Goal: Obtain resource: Obtain resource

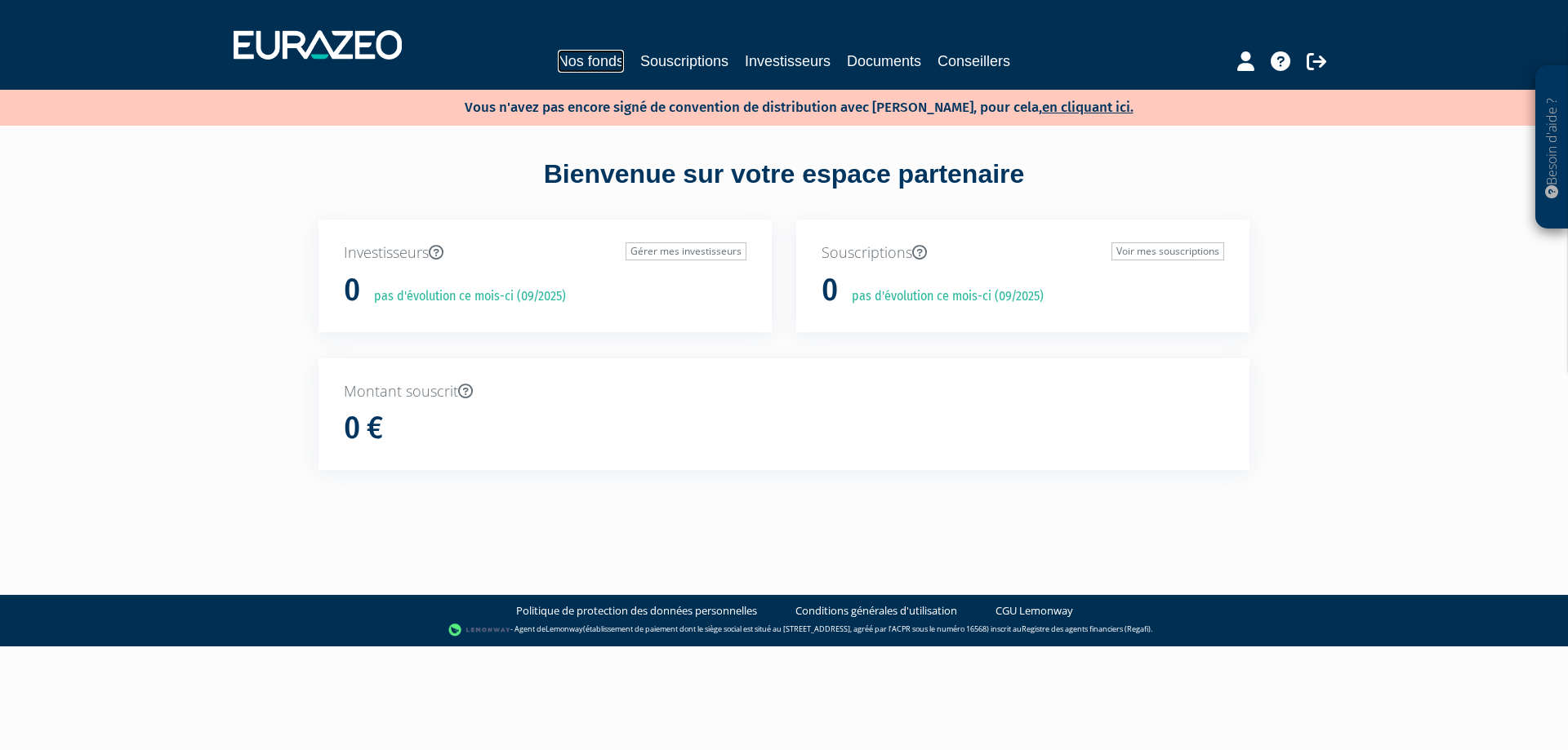
click at [586, 61] on link "Nos fonds" at bounding box center [591, 61] width 66 height 22
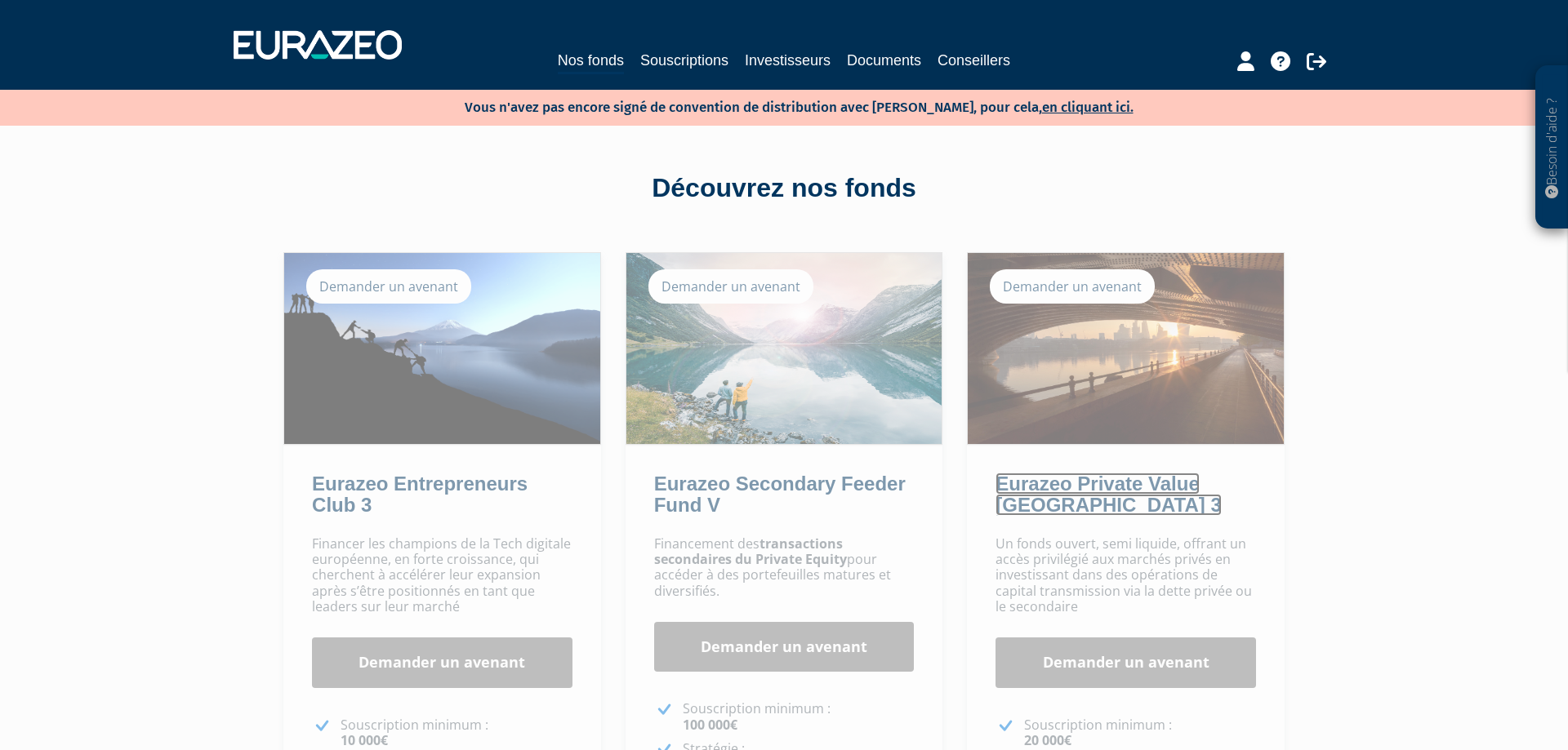
click at [1123, 489] on link "Eurazeo Private Value [GEOGRAPHIC_DATA] 3" at bounding box center [1108, 495] width 225 height 43
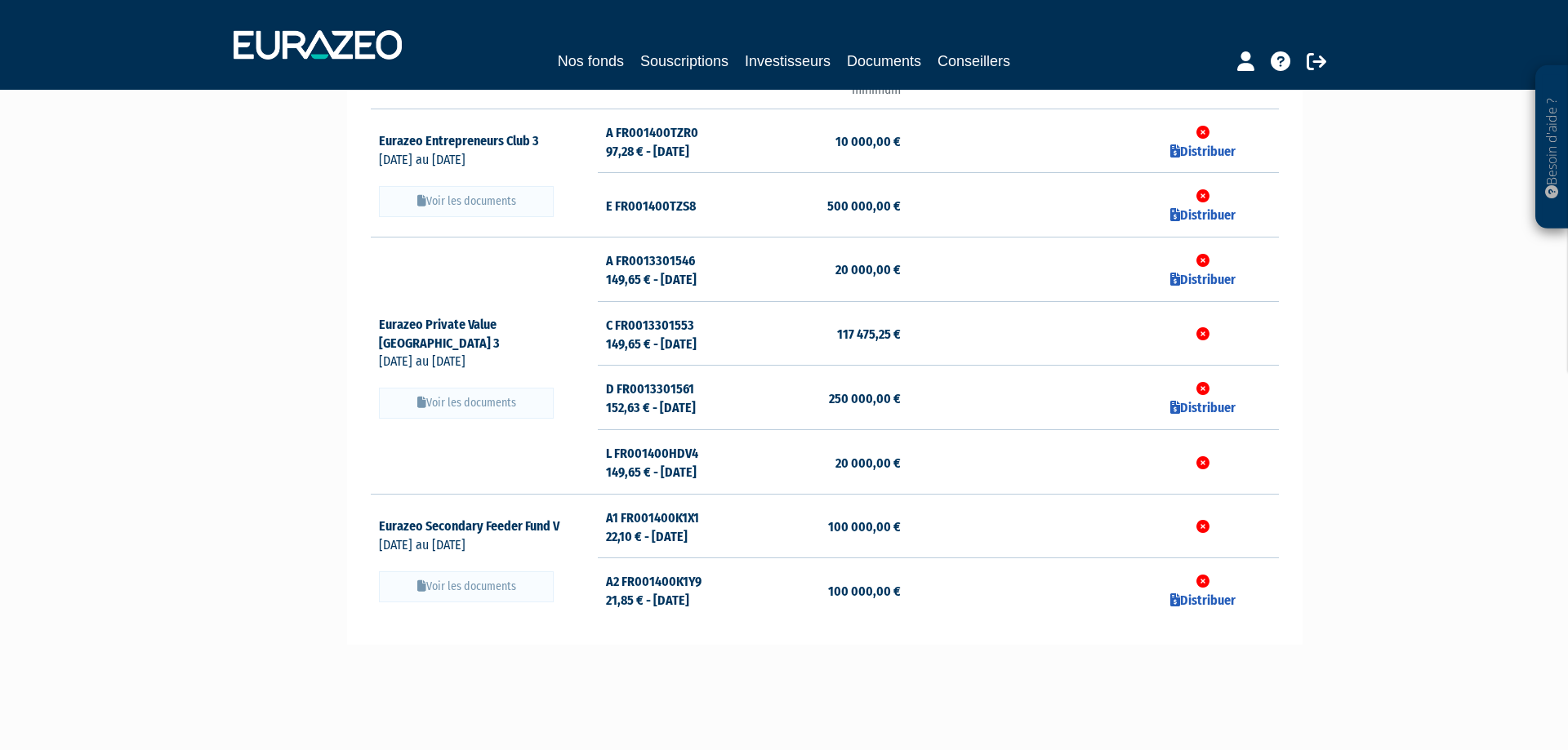
scroll to position [183, 0]
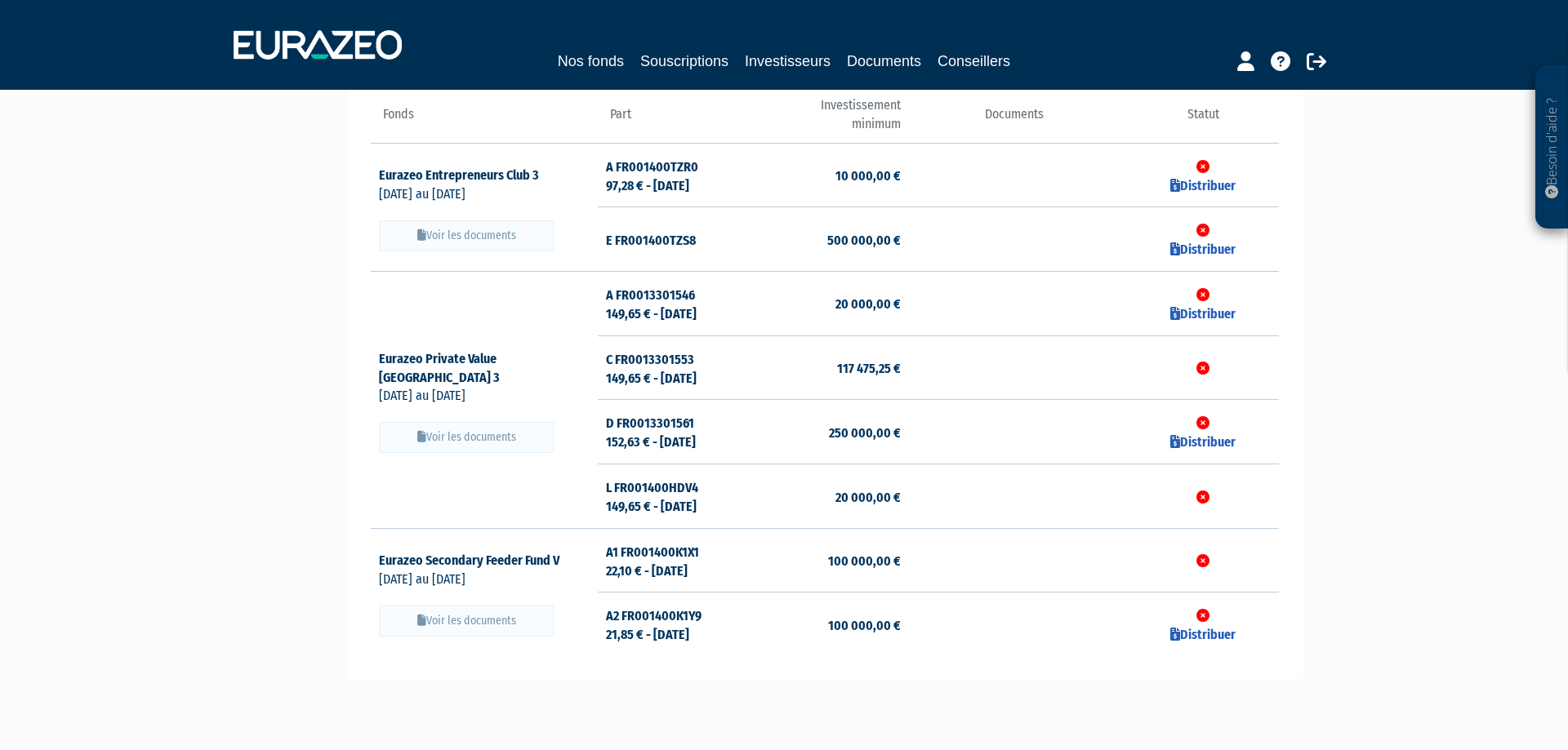
click at [495, 429] on button "Voir les documents" at bounding box center [466, 438] width 174 height 31
click at [497, 426] on button "Voir les documents" at bounding box center [466, 438] width 174 height 31
click at [515, 370] on icon at bounding box center [507, 376] width 15 height 13
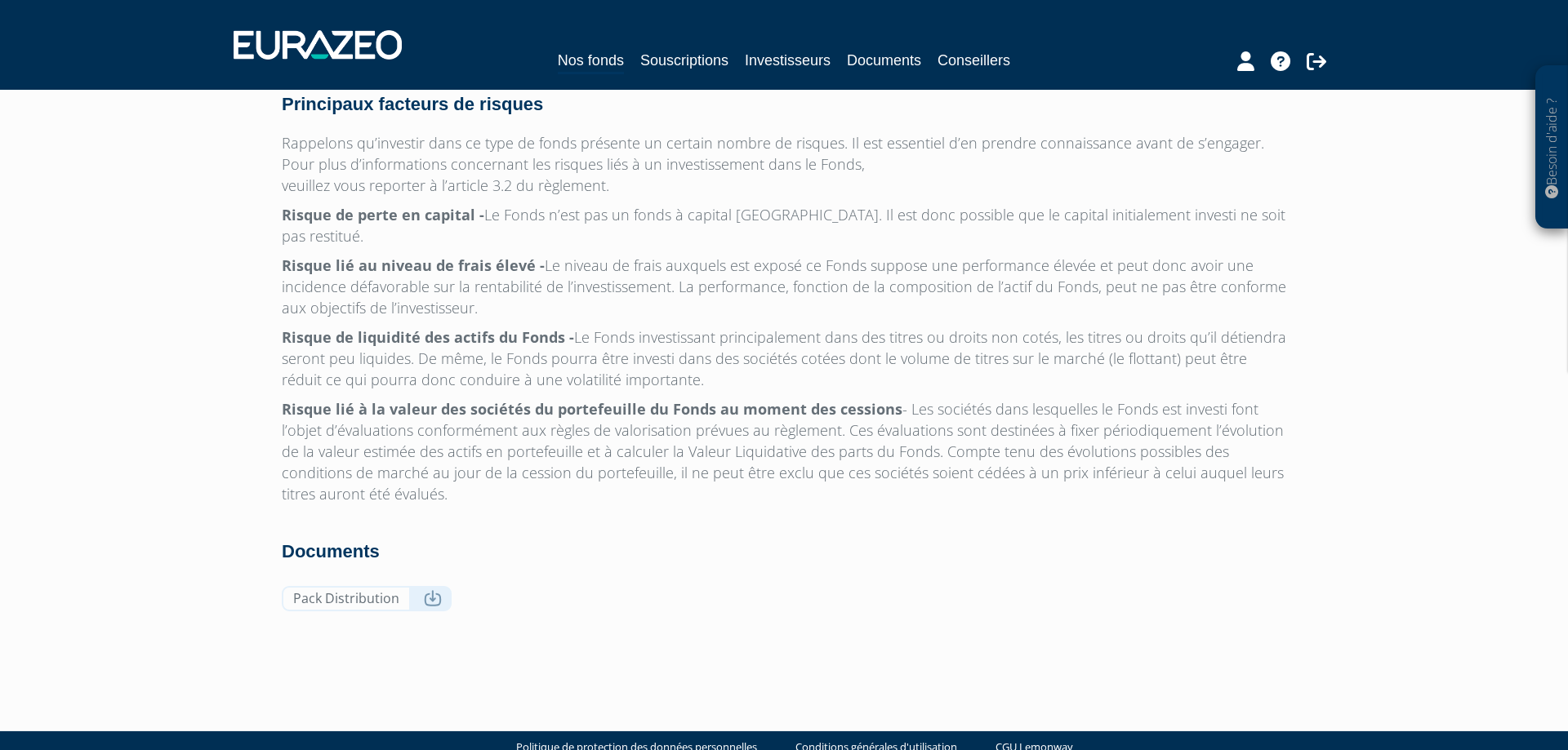
scroll to position [4853, 0]
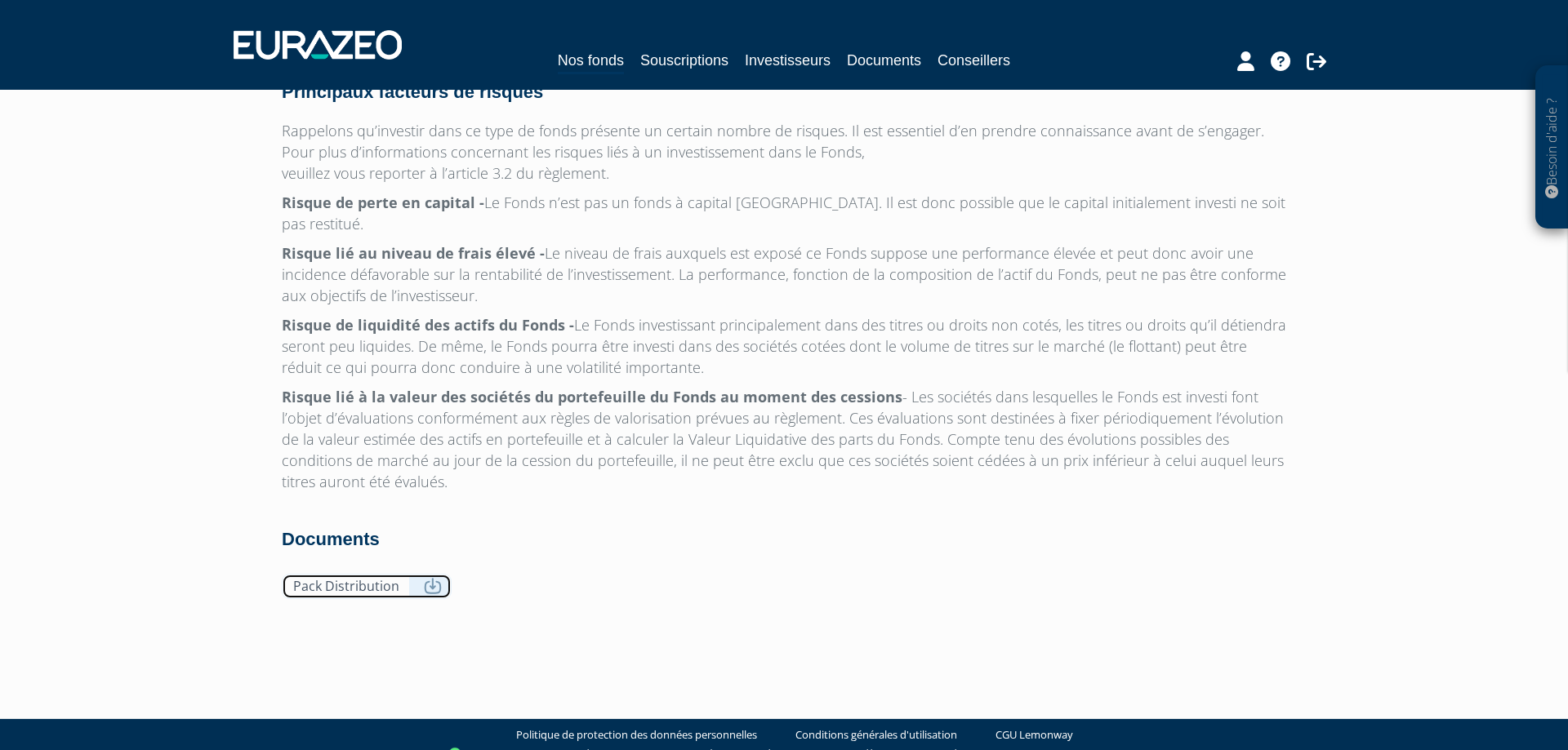
click at [427, 578] on icon at bounding box center [433, 586] width 18 height 16
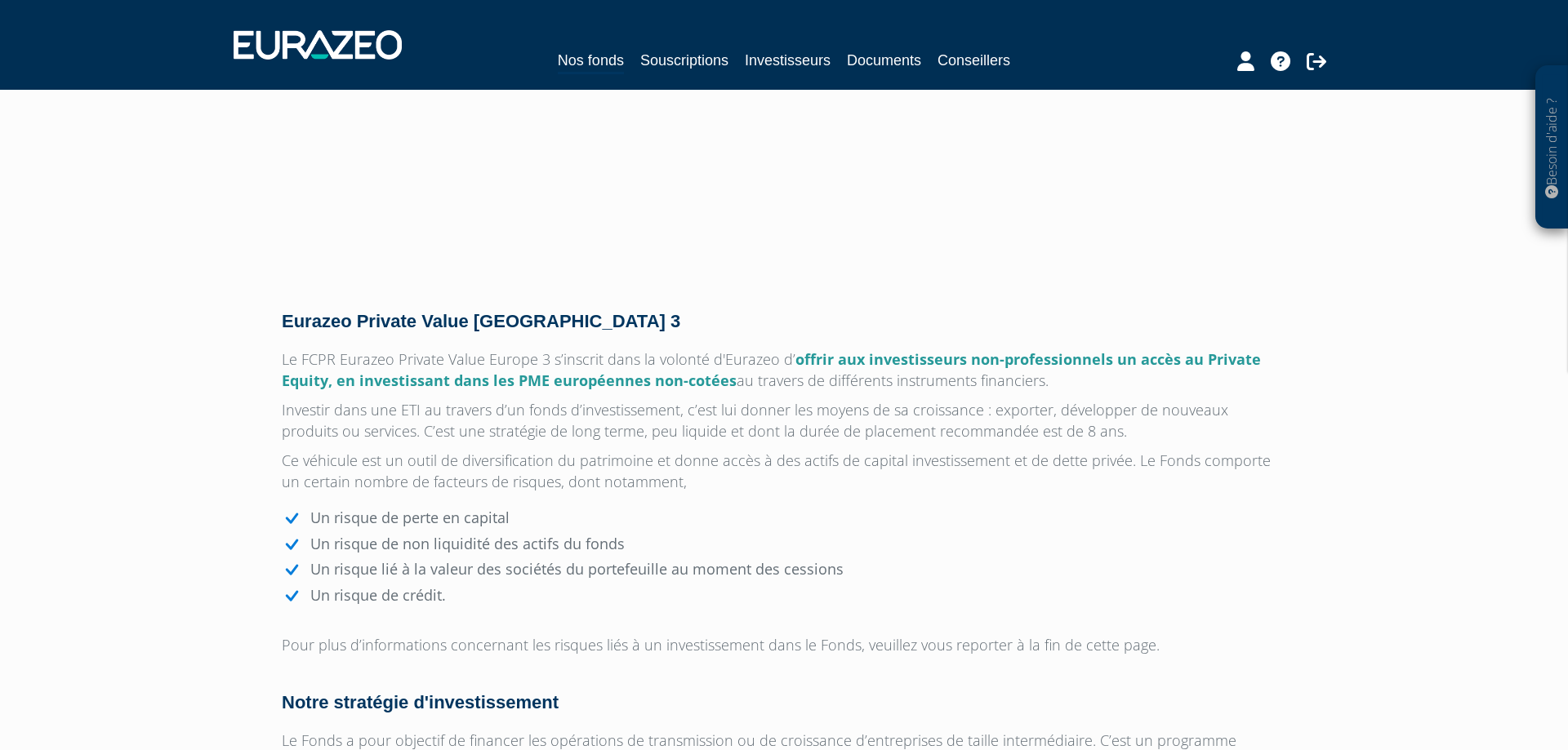
scroll to position [0, 0]
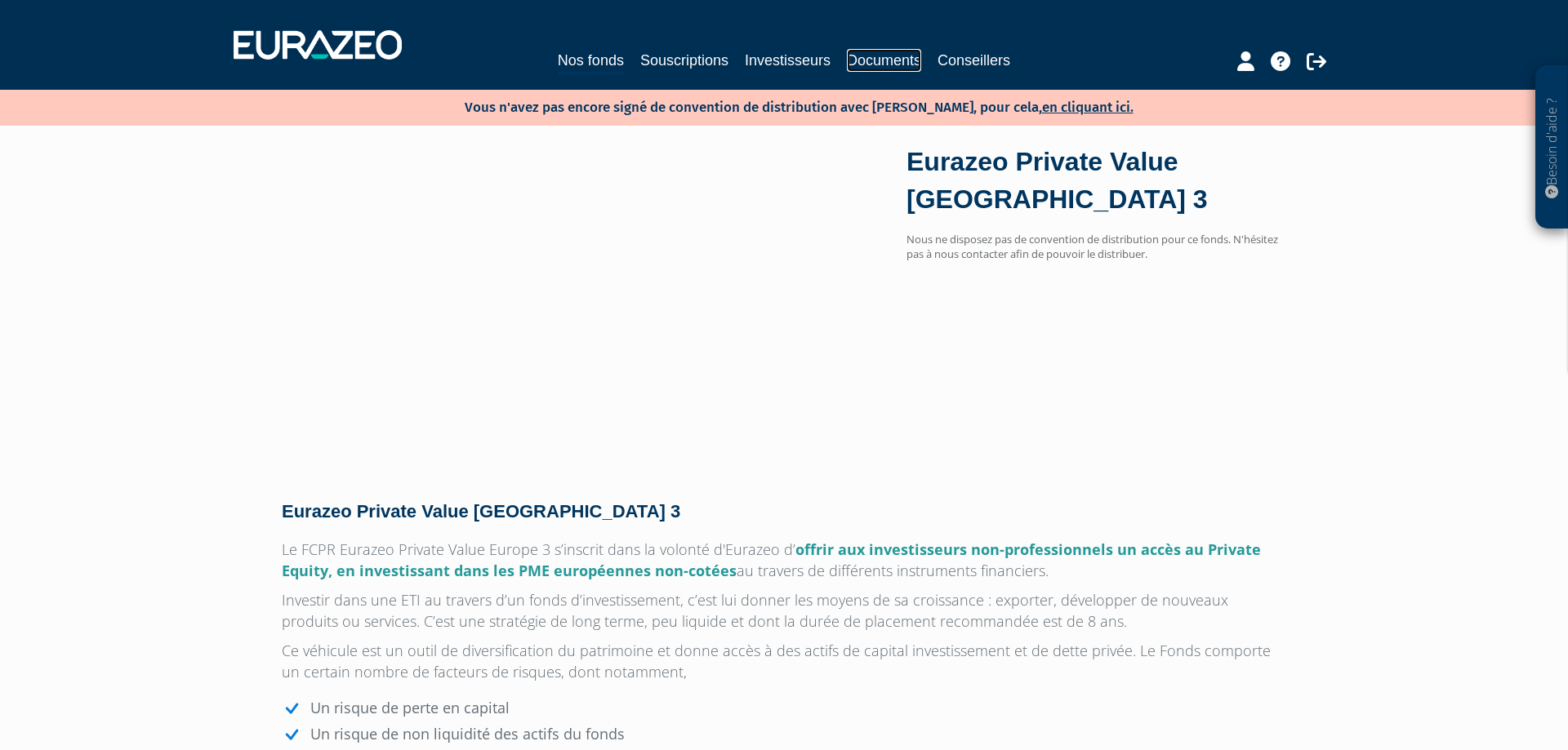
click at [871, 63] on link "Documents" at bounding box center [884, 60] width 74 height 22
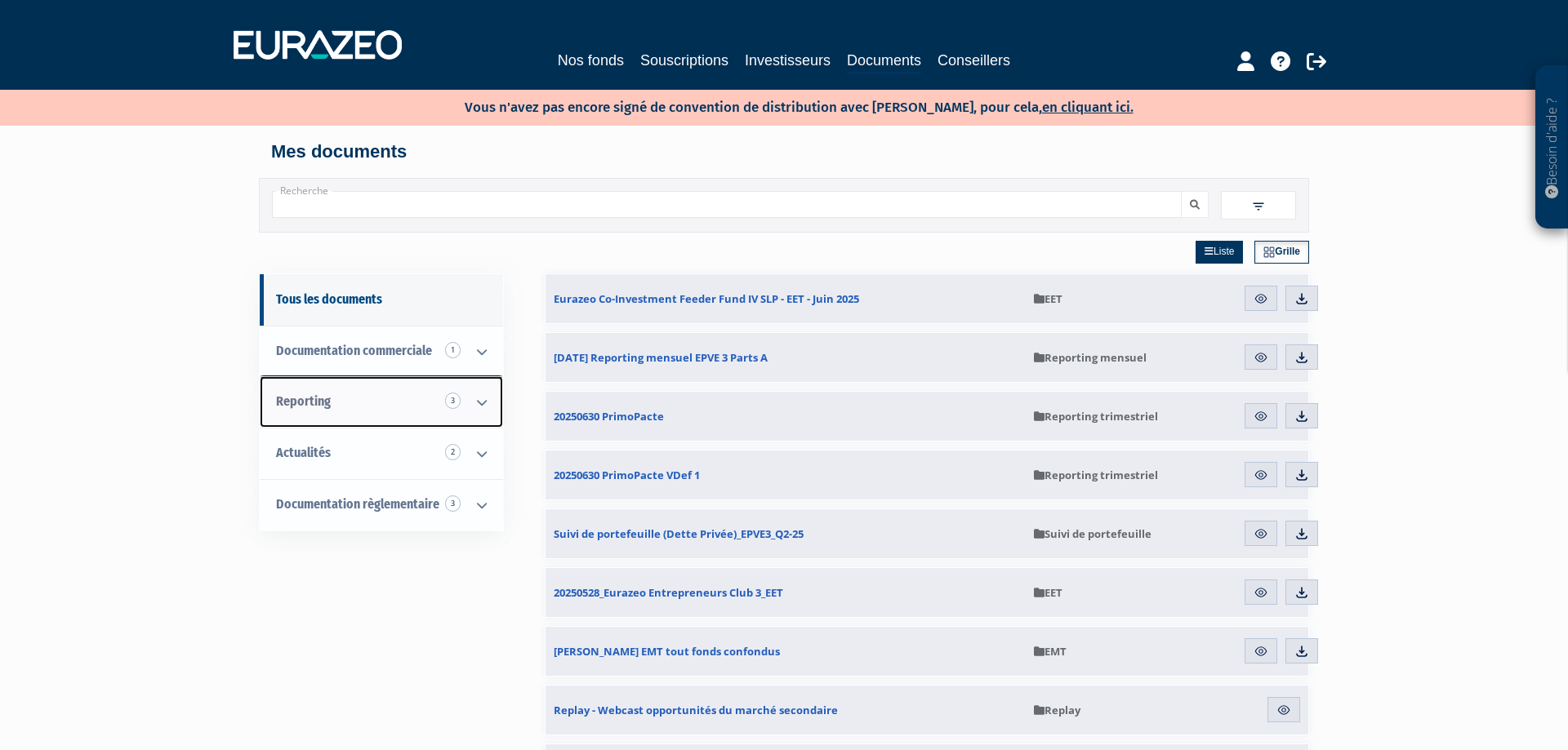
click at [414, 400] on link "Reporting 3" at bounding box center [382, 402] width 243 height 52
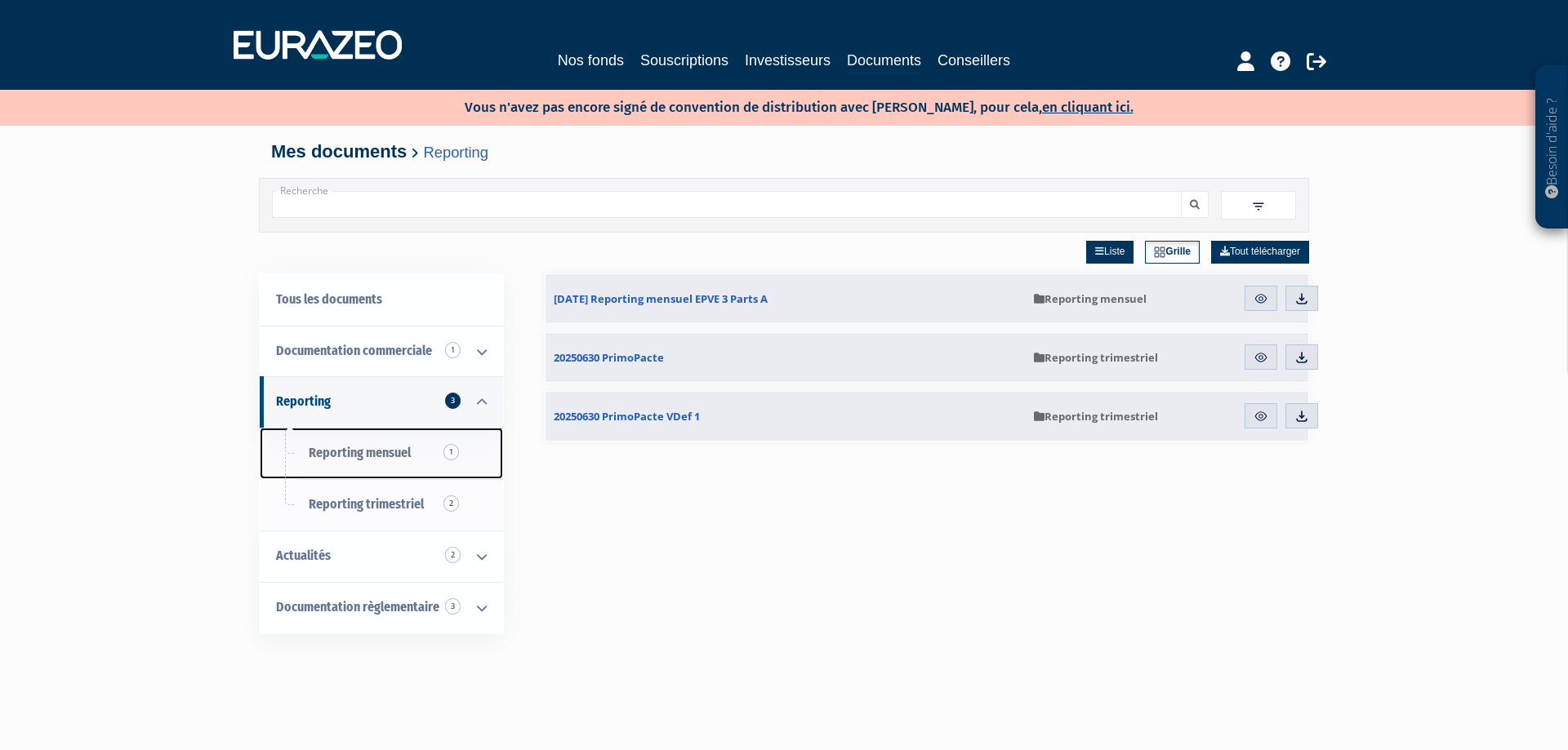
click at [420, 452] on link "Reporting mensuel 1" at bounding box center [382, 454] width 243 height 52
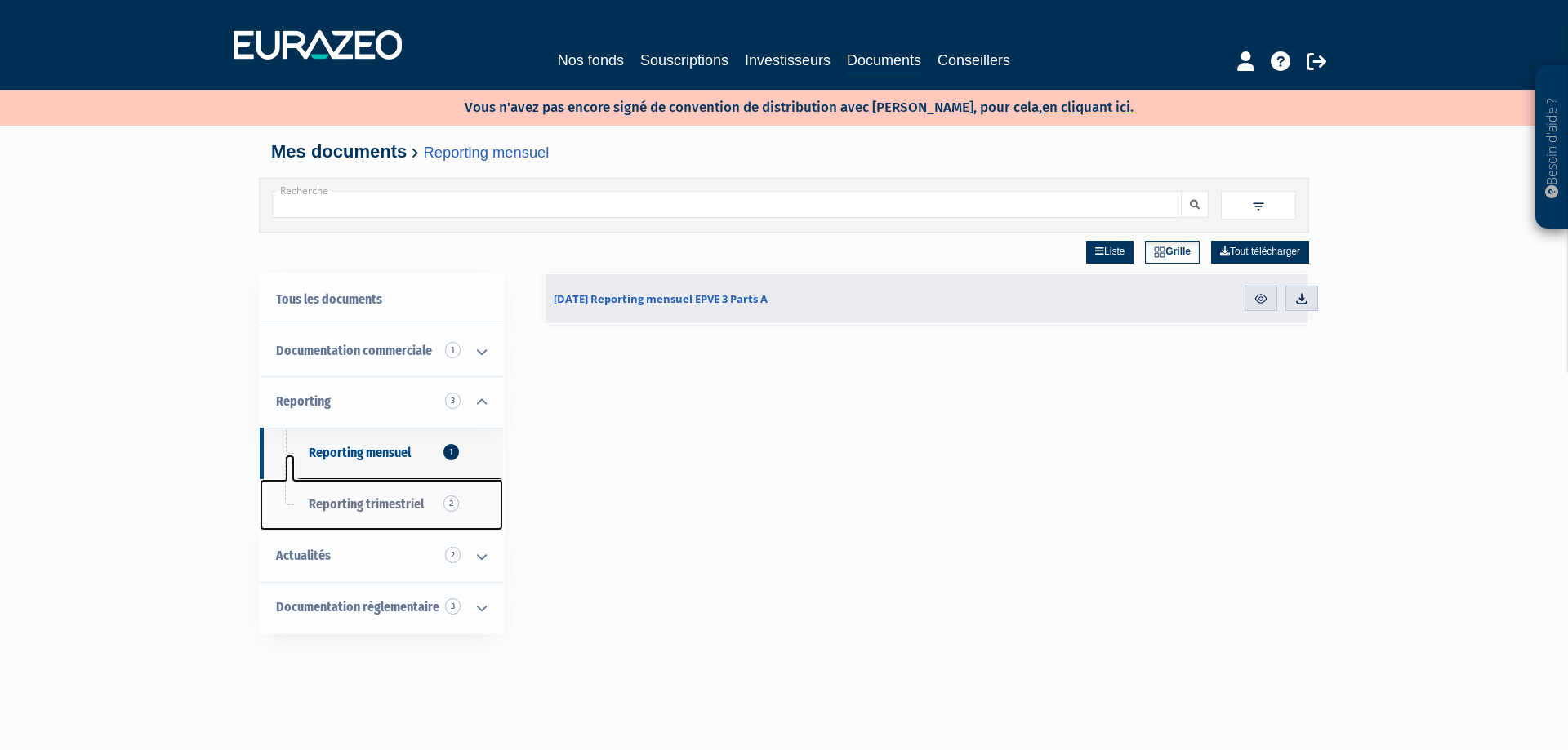
click at [402, 512] on span "Reporting trimestriel 2" at bounding box center [365, 504] width 115 height 16
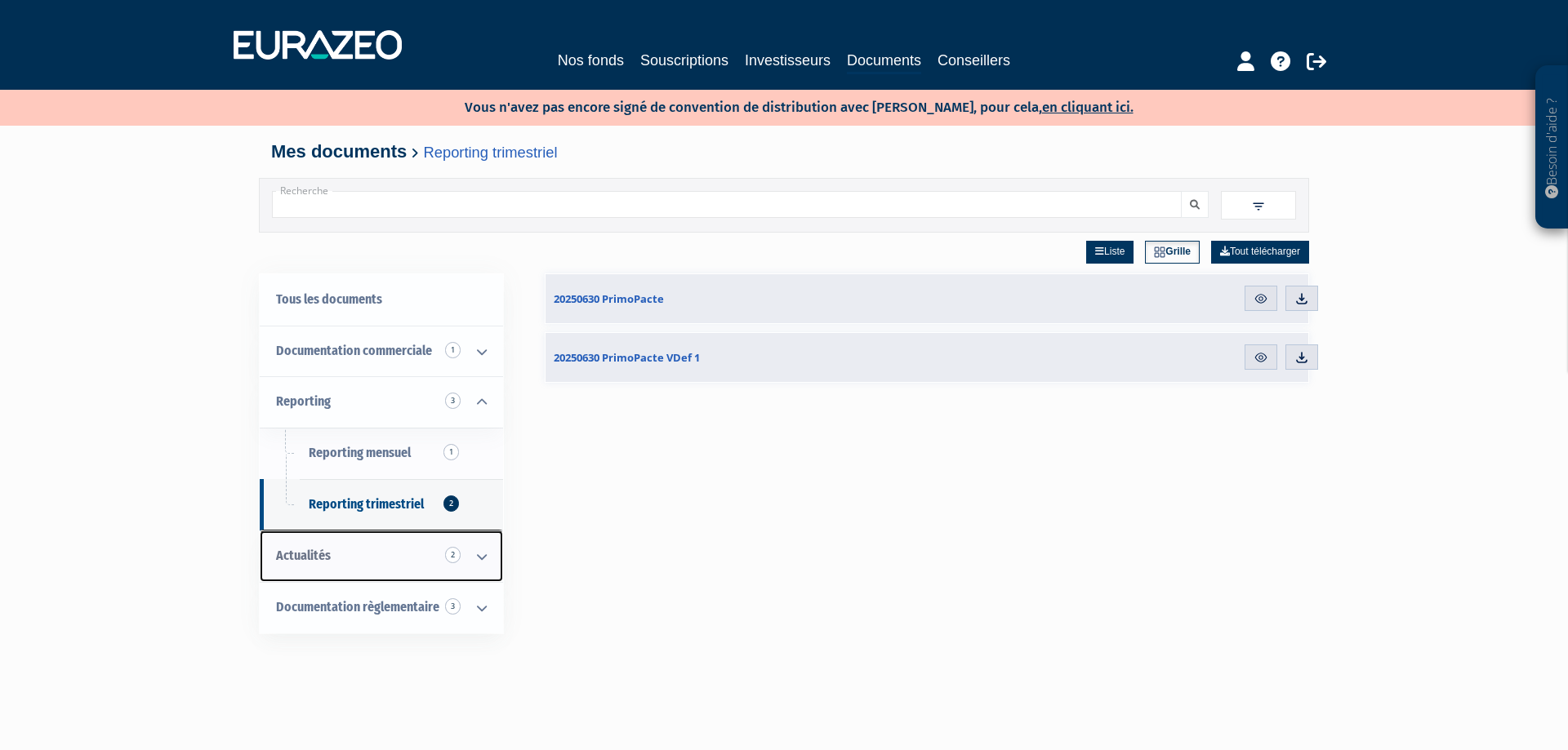
click at [383, 553] on link "Actualités 2" at bounding box center [382, 557] width 243 height 52
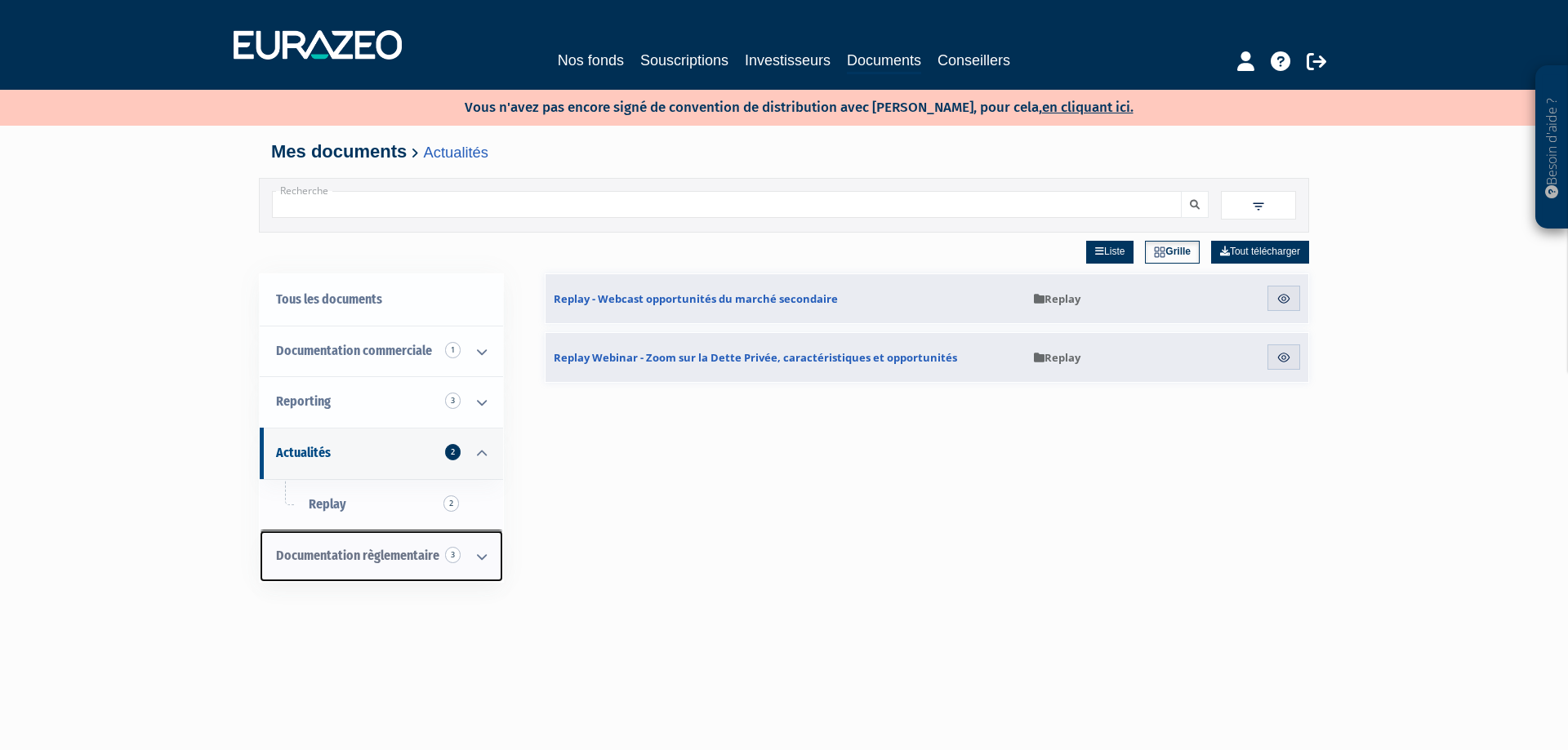
click at [376, 563] on span "Documentation règlementaire 3" at bounding box center [357, 556] width 163 height 16
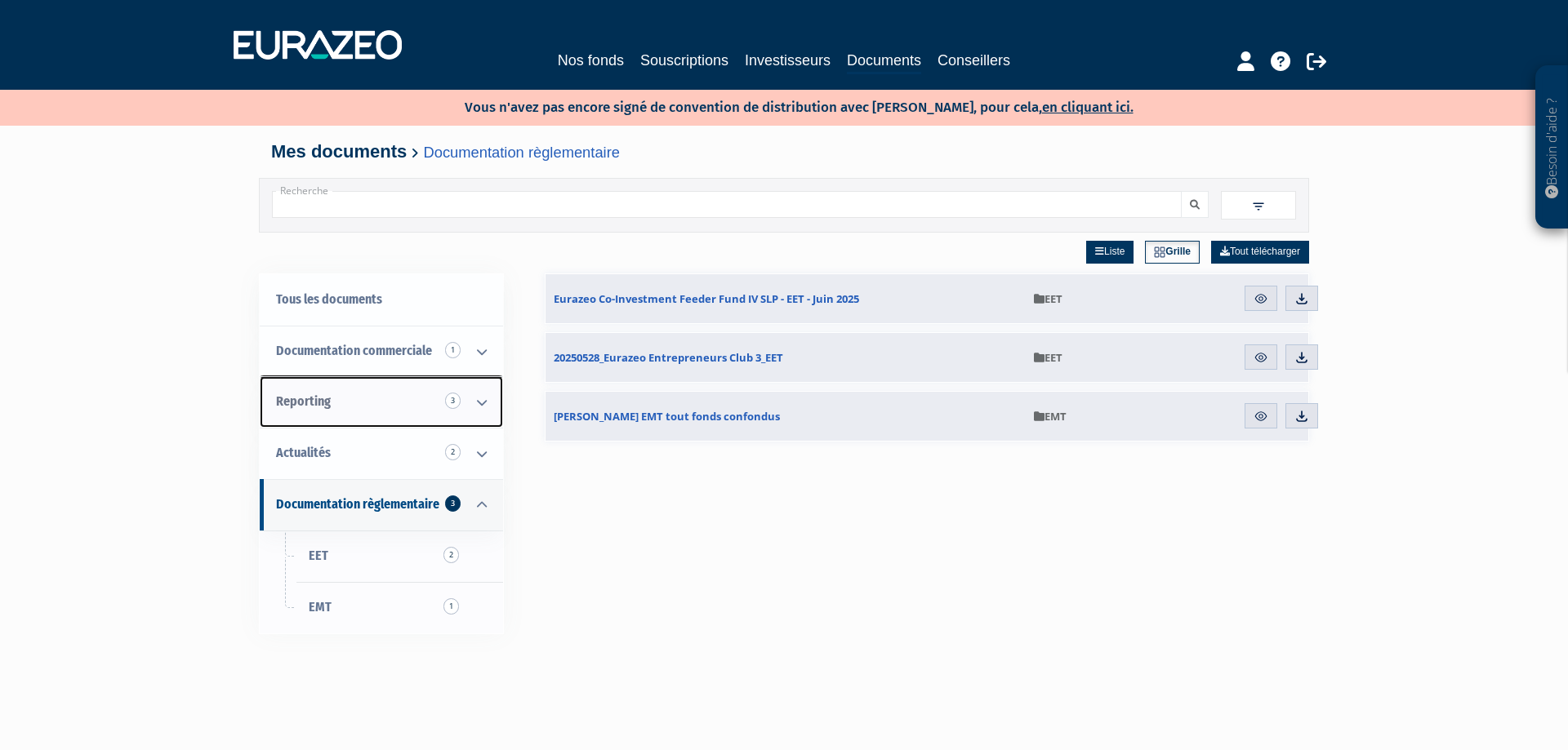
click at [399, 413] on link "Reporting 3" at bounding box center [382, 402] width 243 height 52
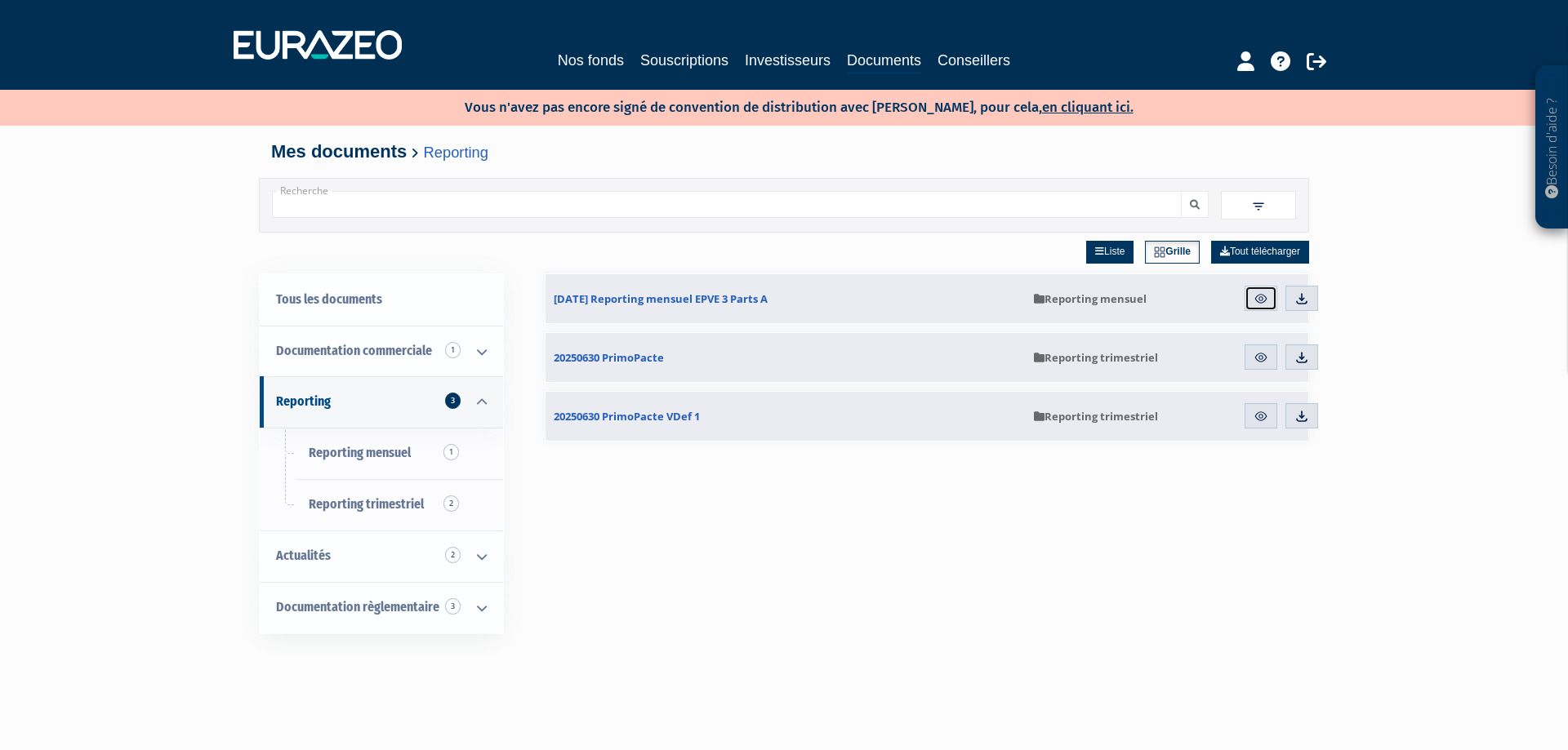
click at [1264, 301] on img at bounding box center [1261, 299] width 15 height 15
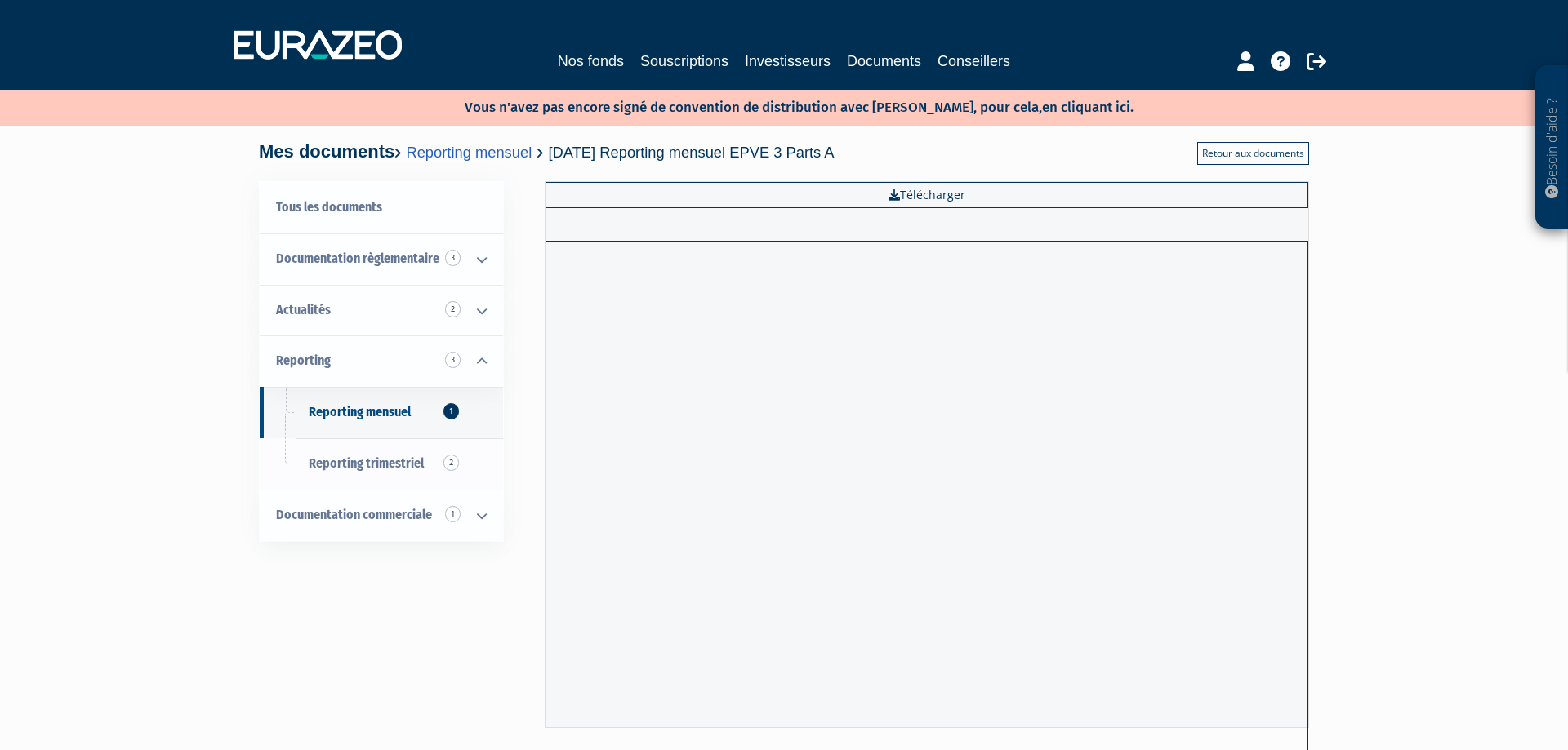
click at [1279, 154] on link "Retour aux documents" at bounding box center [1253, 154] width 112 height 22
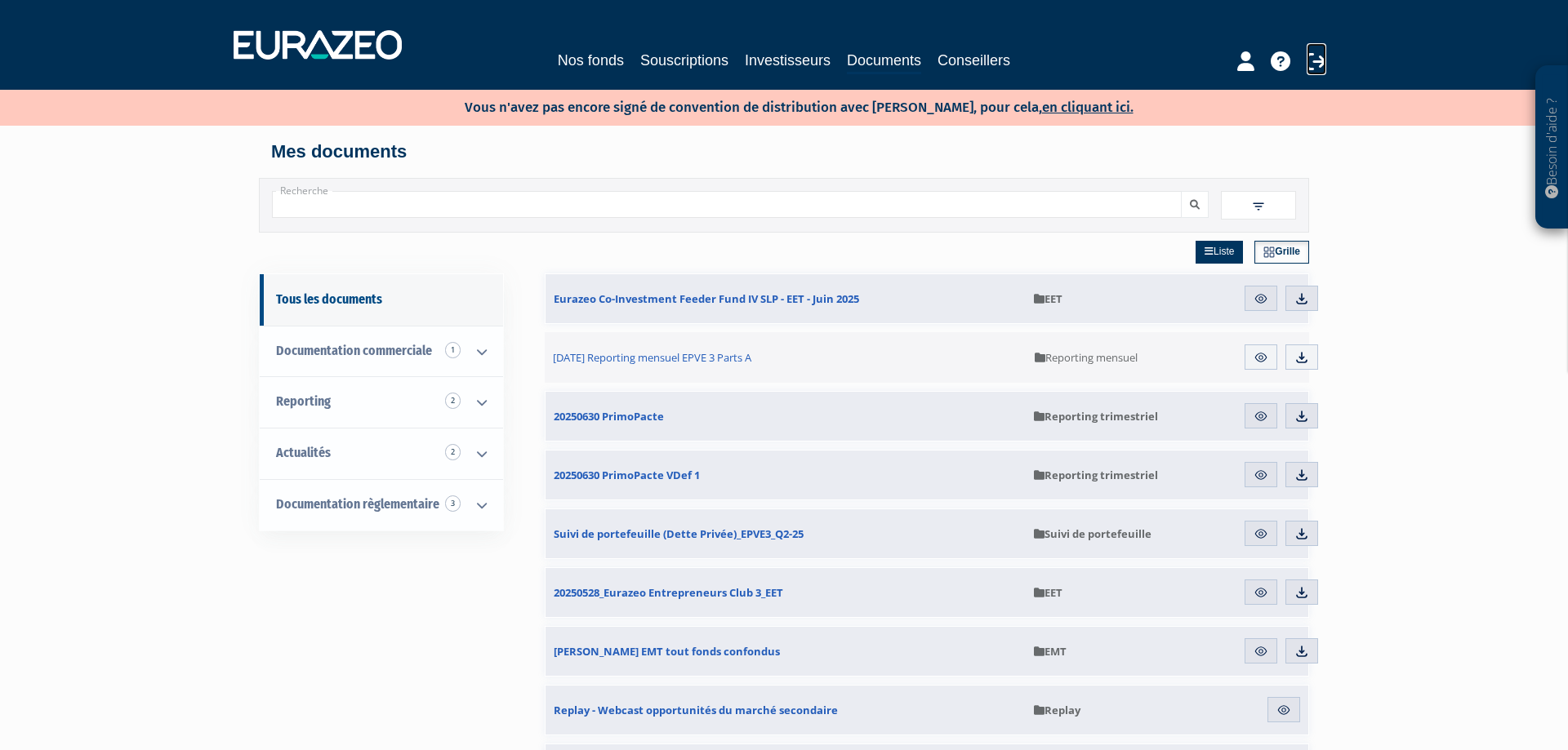
click at [1319, 62] on icon at bounding box center [1316, 61] width 20 height 20
